Goal: Information Seeking & Learning: Learn about a topic

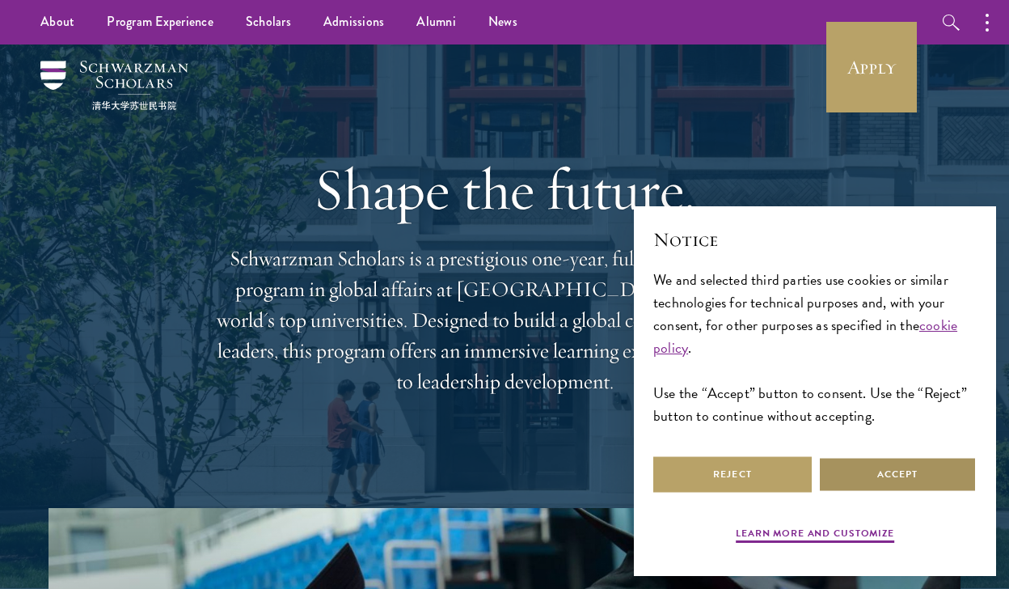
click at [865, 473] on button "Accept" at bounding box center [897, 474] width 158 height 36
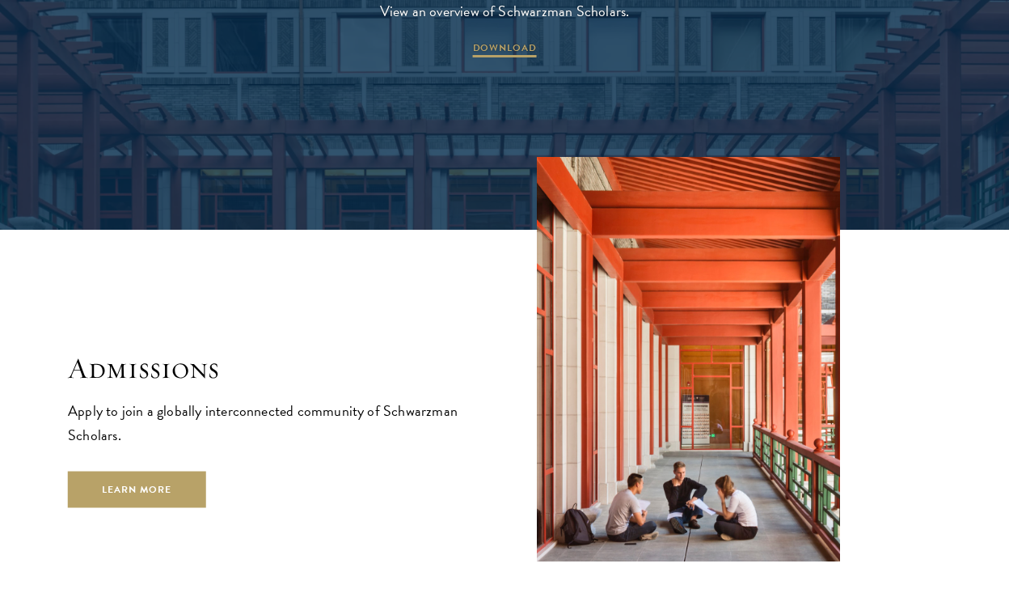
scroll to position [2399, 0]
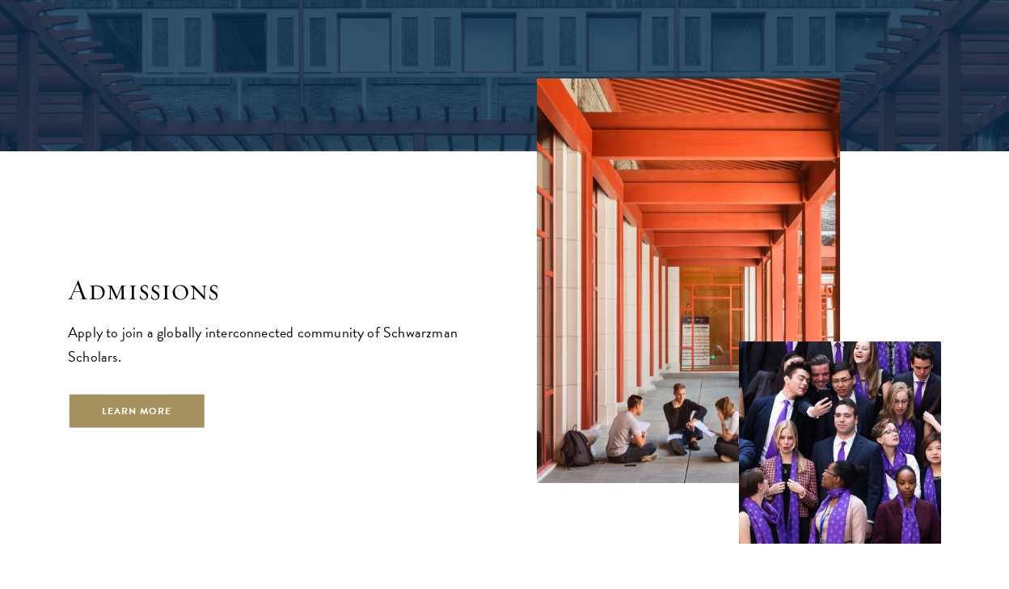
click at [182, 405] on link "Learn More" at bounding box center [137, 411] width 138 height 36
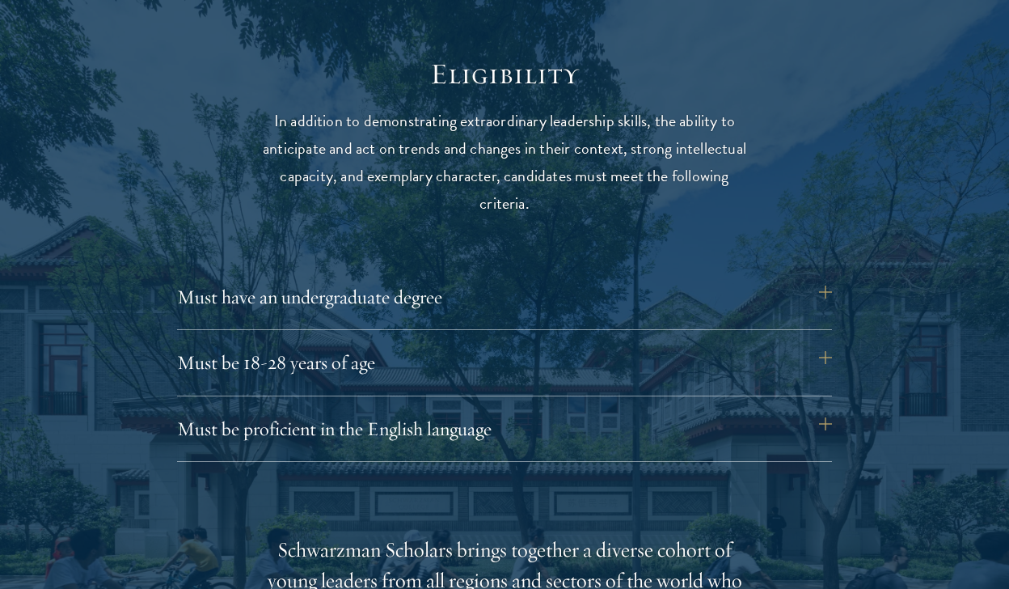
scroll to position [2095, 0]
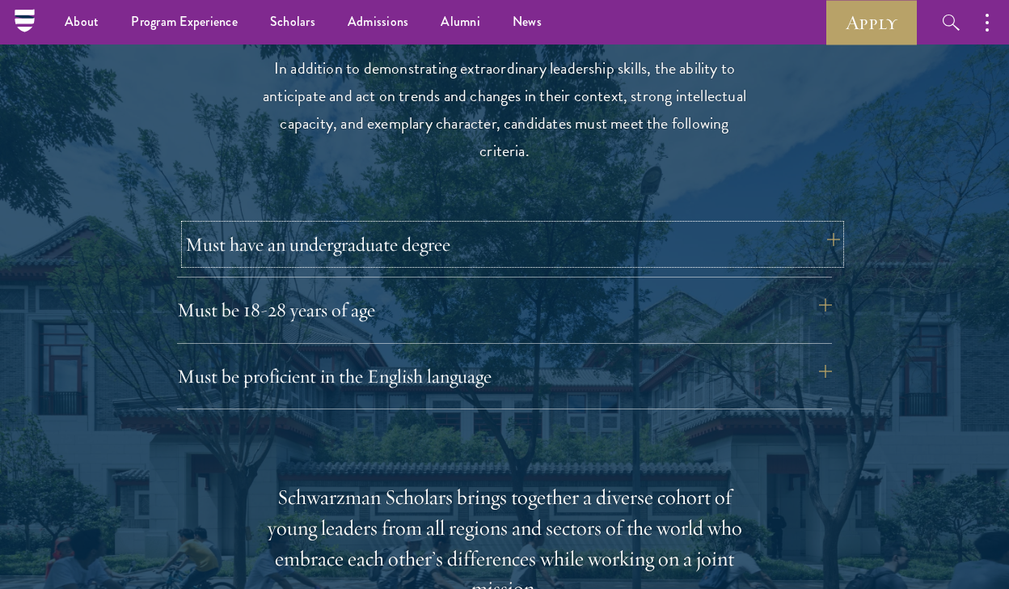
click at [276, 243] on button "Must have an undergraduate degree" at bounding box center [512, 244] width 655 height 39
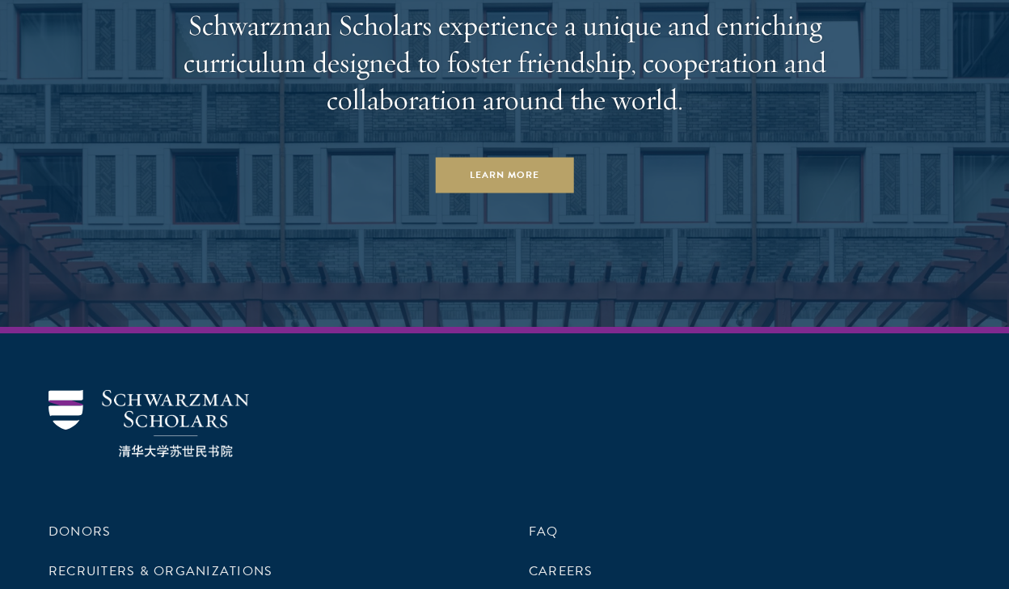
scroll to position [8405, 0]
